Goal: Information Seeking & Learning: Stay updated

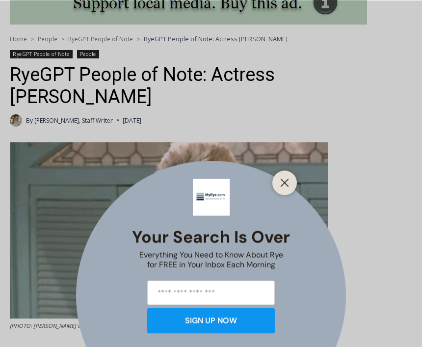
scroll to position [241, 0]
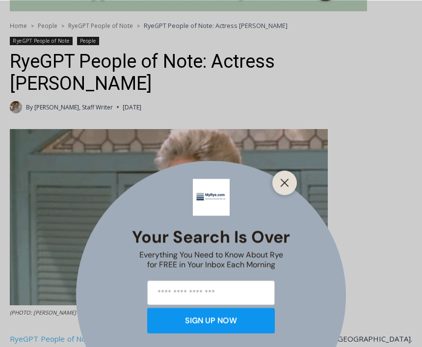
click at [289, 187] on icon "Close" at bounding box center [284, 182] width 9 height 9
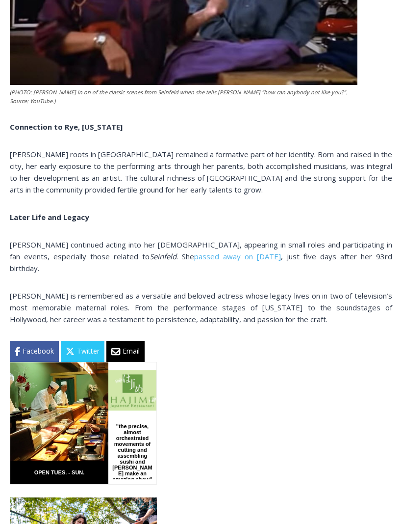
scroll to position [0, 0]
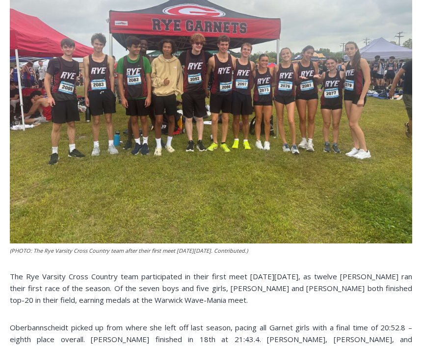
scroll to position [428, 0]
click at [19, 301] on p "The Rye Varsity Cross Country team participated in their first meet on Saturday…" at bounding box center [211, 287] width 402 height 35
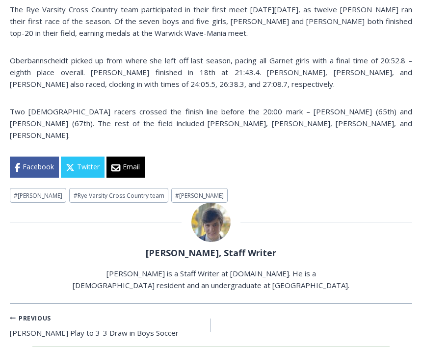
scroll to position [700, 0]
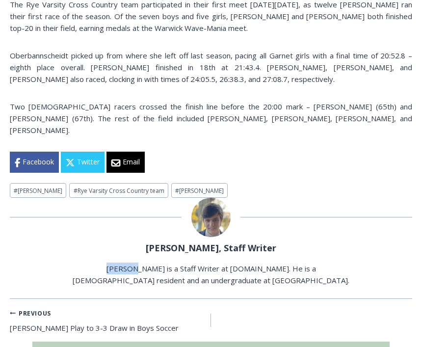
click at [55, 307] on div "Previous Previous" at bounding box center [107, 313] width 194 height 12
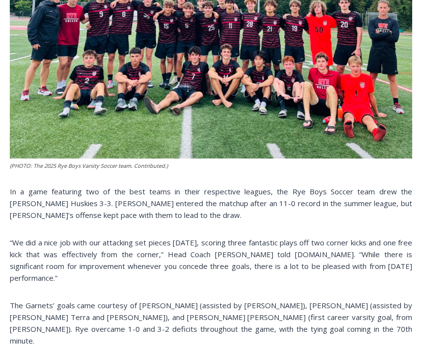
scroll to position [513, 0]
click at [96, 329] on div "(PHOTO: The 2025 Rye Boys Varsity Soccer team. Contributed.) In a game featurin…" at bounding box center [211, 153] width 402 height 593
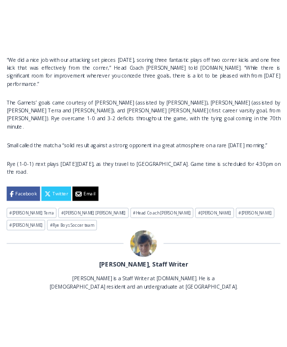
scroll to position [728, 0]
